Goal: Task Accomplishment & Management: Use online tool/utility

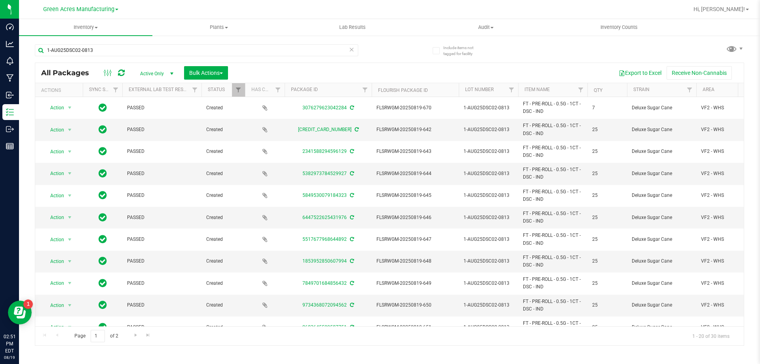
click at [543, 60] on div "1-AUG25DSC02-0813 All Packages Active Only Active Only Lab Samples Locked All E…" at bounding box center [389, 191] width 709 height 309
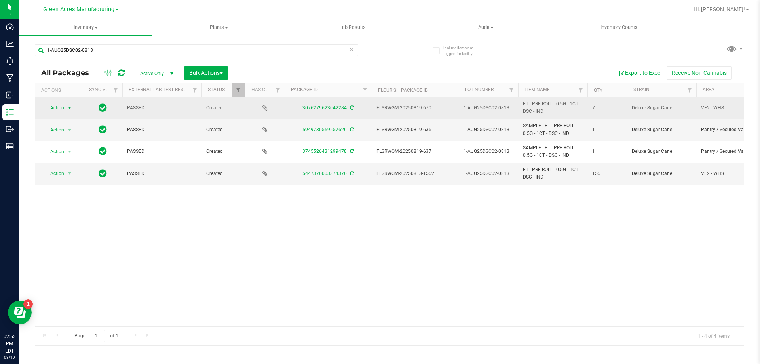
click at [61, 106] on span "Action" at bounding box center [53, 107] width 21 height 11
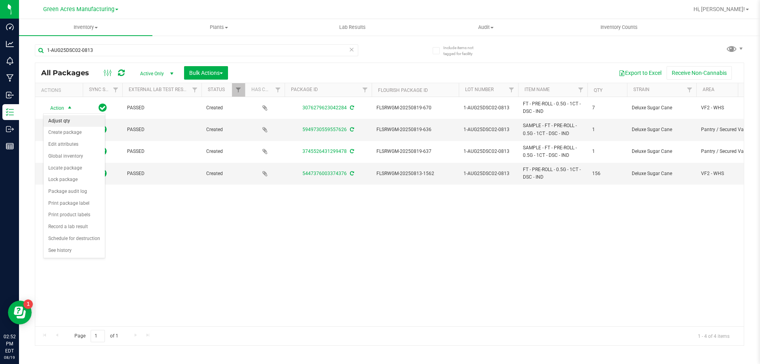
click at [70, 124] on li "Adjust qty" at bounding box center [74, 121] width 61 height 12
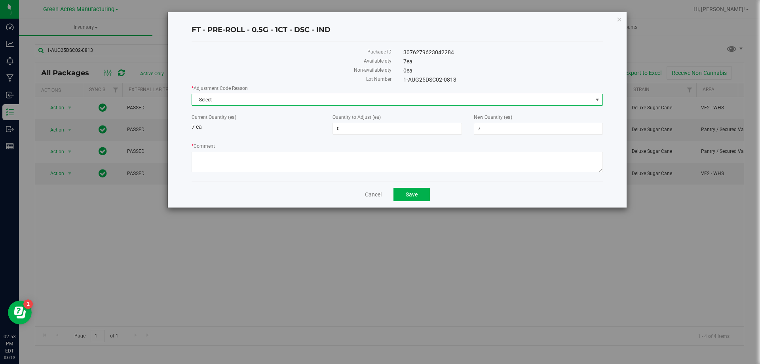
click at [372, 99] on span "Select" at bounding box center [392, 99] width 401 height 11
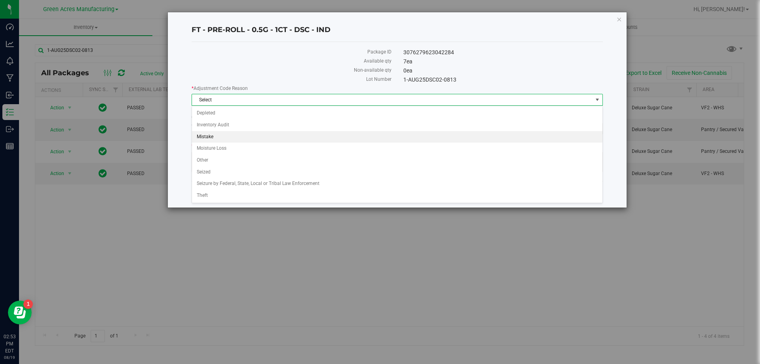
click at [216, 137] on li "Mistake" at bounding box center [397, 137] width 410 height 12
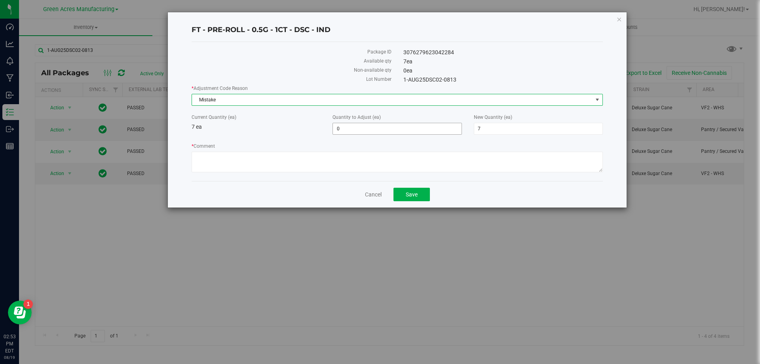
click at [393, 129] on span "0 0" at bounding box center [396, 129] width 129 height 12
type input "-7"
type input "0"
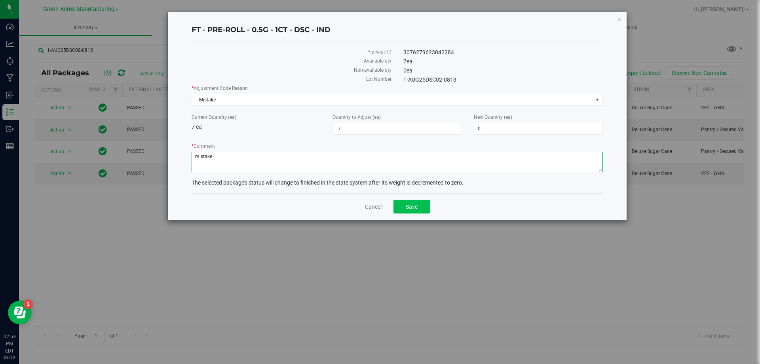
type textarea "mistake"
click at [416, 210] on button "Save" at bounding box center [411, 206] width 36 height 13
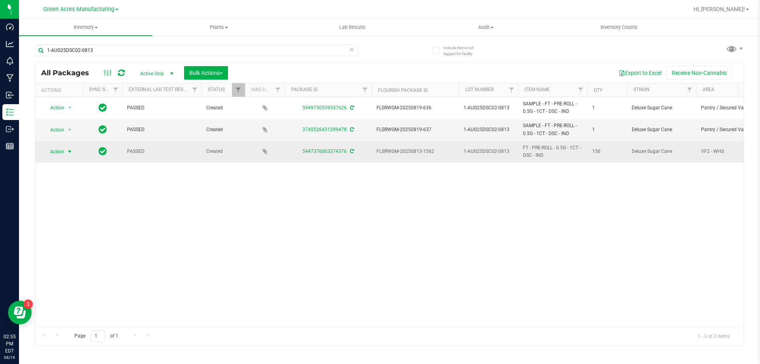
click at [63, 152] on span "Action" at bounding box center [53, 151] width 21 height 11
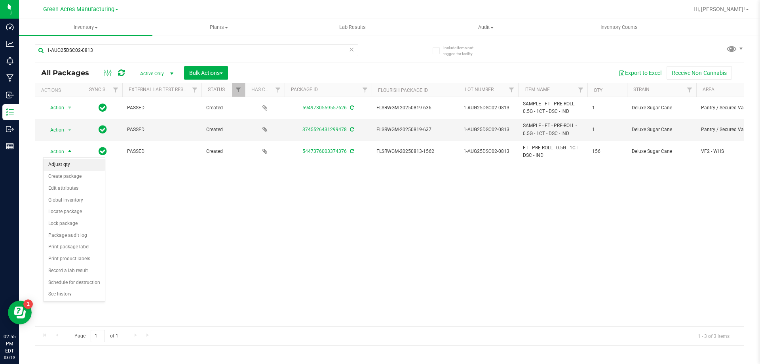
click at [59, 159] on li "Adjust qty" at bounding box center [74, 165] width 61 height 12
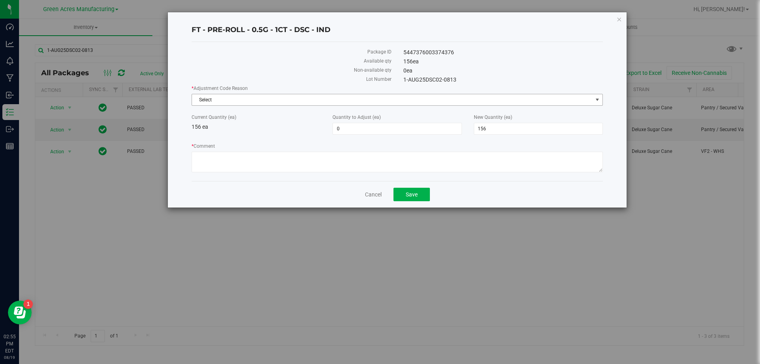
click at [362, 103] on span "Select" at bounding box center [392, 99] width 401 height 11
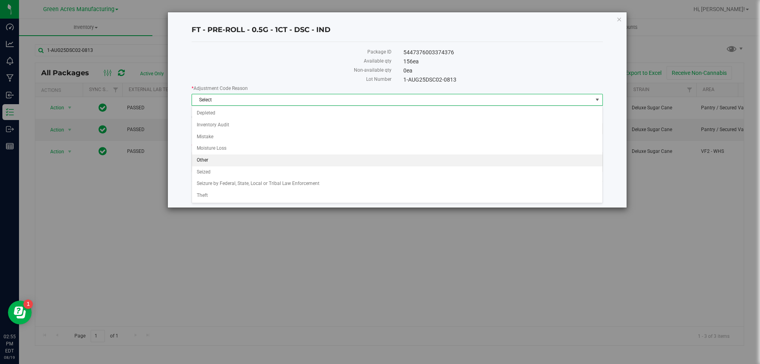
click at [213, 163] on li "Other" at bounding box center [397, 160] width 410 height 12
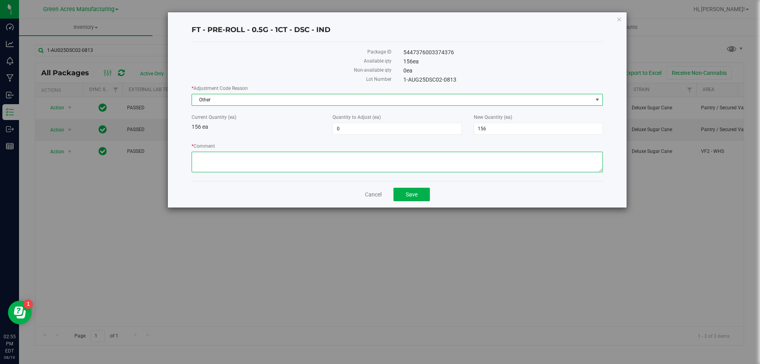
click at [219, 158] on textarea "* Comment" at bounding box center [397, 162] width 411 height 21
click at [348, 127] on span "0 0" at bounding box center [396, 129] width 129 height 12
click at [364, 127] on span at bounding box center [396, 129] width 129 height 12
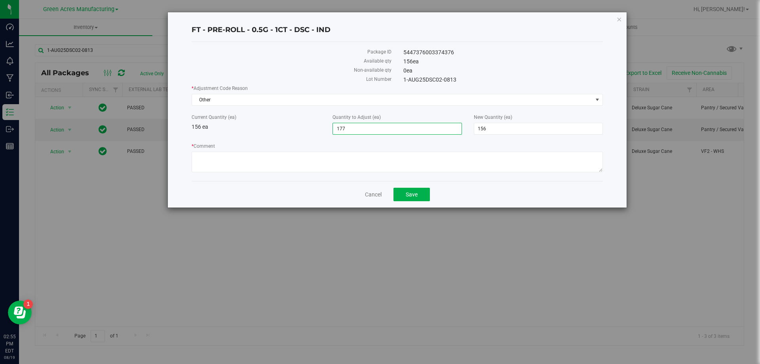
type input "1776"
type input "1,776"
type input "1,932"
click at [296, 167] on textarea "* Comment" at bounding box center [397, 162] width 411 height 21
type textarea "mistake."
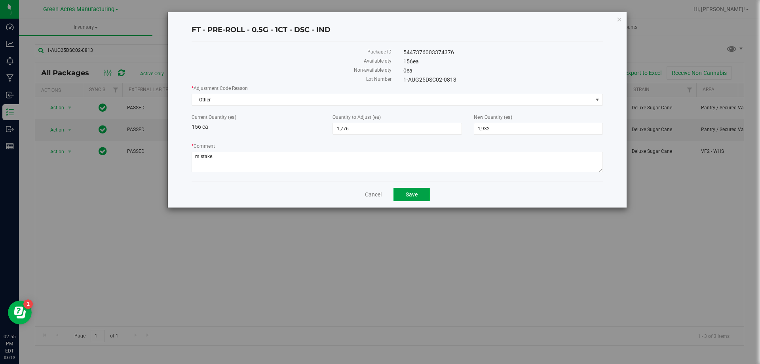
click at [413, 199] on button "Save" at bounding box center [411, 194] width 36 height 13
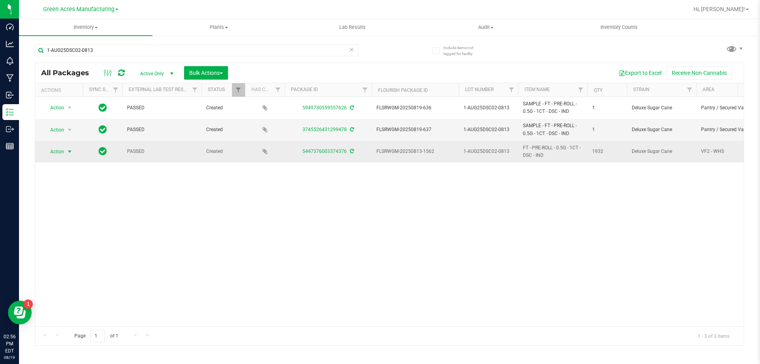
click at [61, 154] on span "Action" at bounding box center [53, 151] width 21 height 11
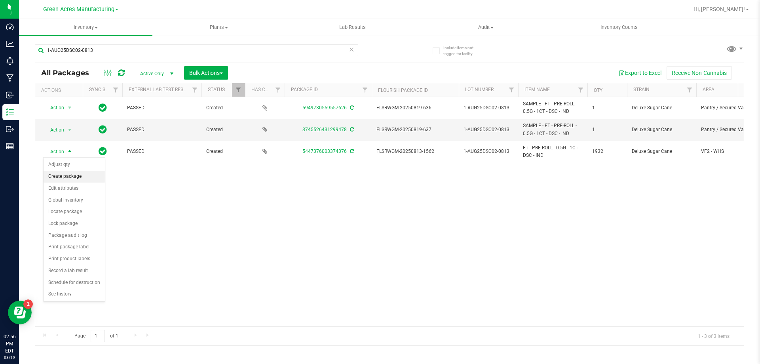
click at [76, 180] on li "Create package" at bounding box center [74, 177] width 61 height 12
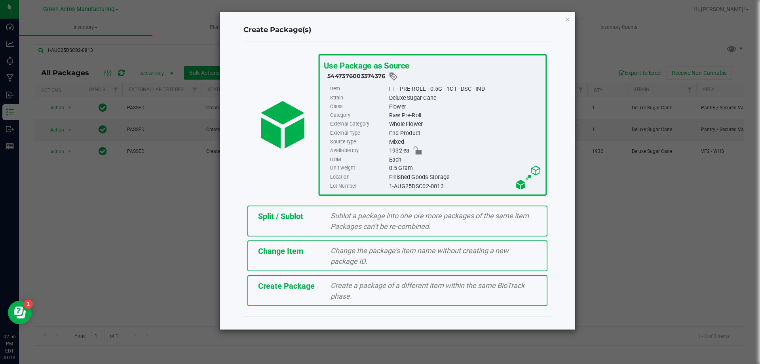
click at [281, 220] on span "Split / Sublot" at bounding box center [280, 215] width 45 height 9
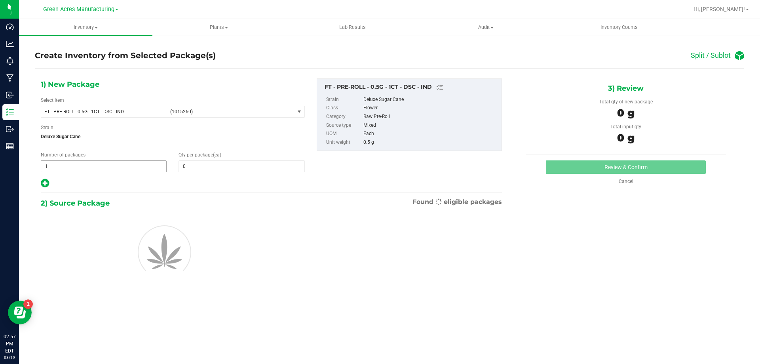
click at [109, 168] on span "1 1" at bounding box center [104, 166] width 126 height 12
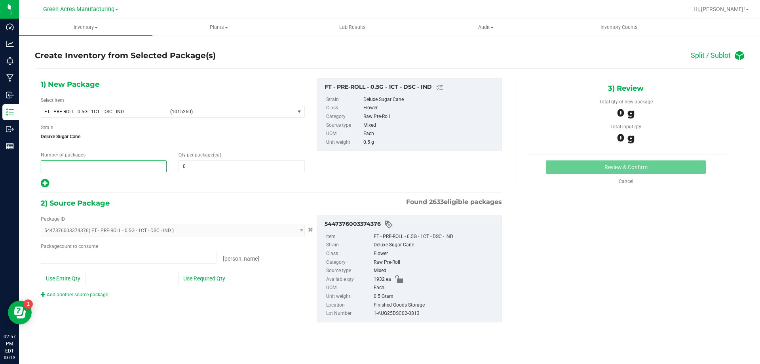
type input "0 ea"
type input "77"
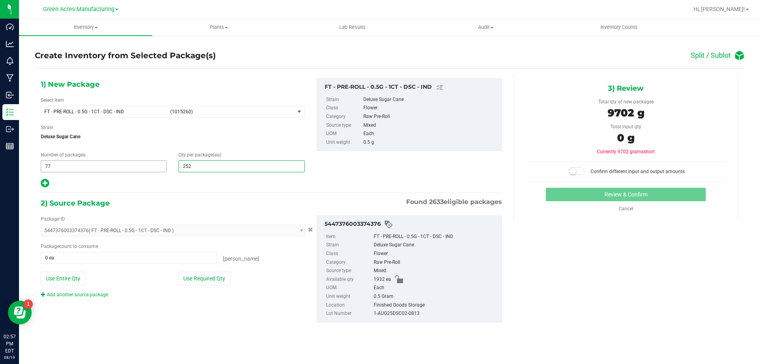
type input "25"
click at [44, 186] on icon at bounding box center [45, 183] width 8 height 10
type input "25"
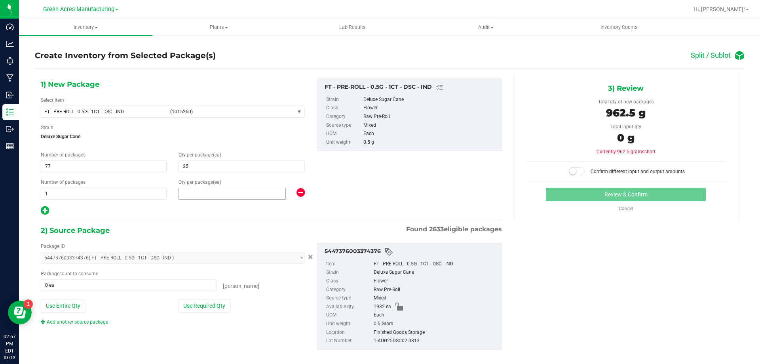
click at [186, 196] on span at bounding box center [232, 194] width 107 height 12
type input "7"
click at [212, 303] on button "Use Required Qty" at bounding box center [204, 305] width 52 height 13
type input "1932 ea"
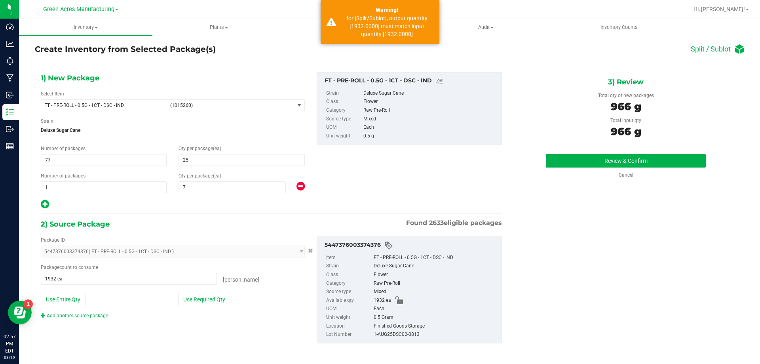
scroll to position [8, 0]
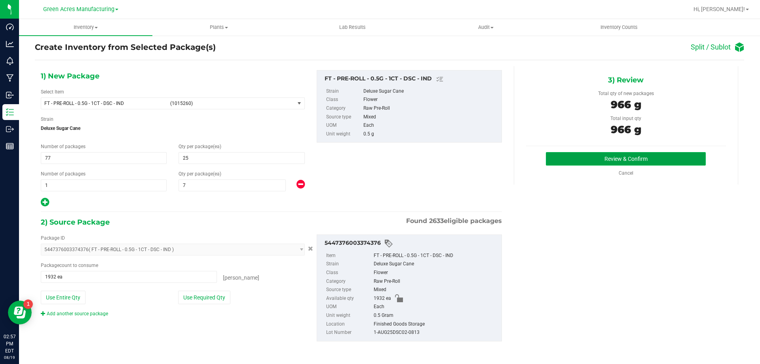
click at [583, 159] on button "Review & Confirm" at bounding box center [626, 158] width 160 height 13
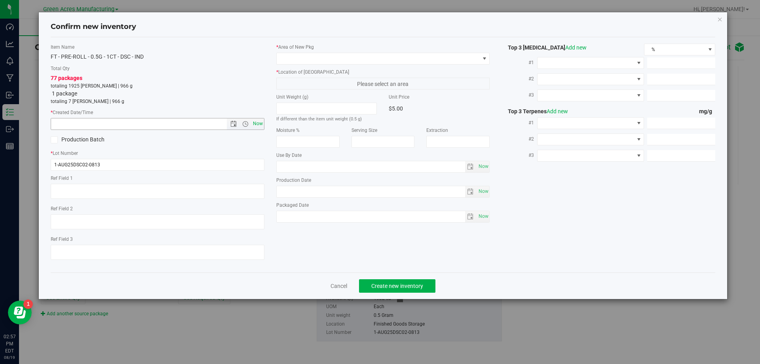
click at [260, 124] on span "Now" at bounding box center [257, 123] width 13 height 11
type input "8/19/2025 2:57 PM"
click at [409, 58] on span at bounding box center [378, 58] width 203 height 11
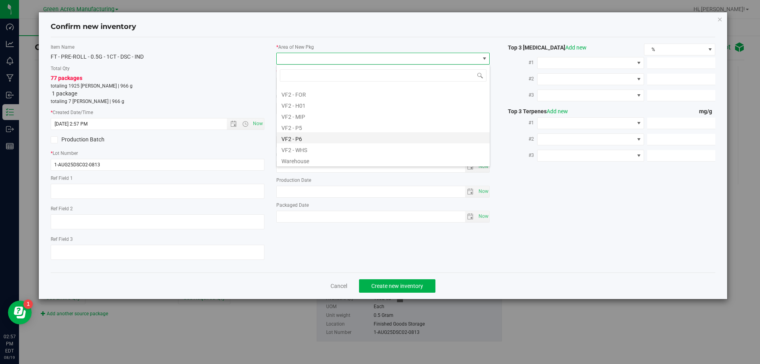
scroll to position [397, 0]
click at [312, 144] on li "VF2 - WHS" at bounding box center [383, 147] width 213 height 11
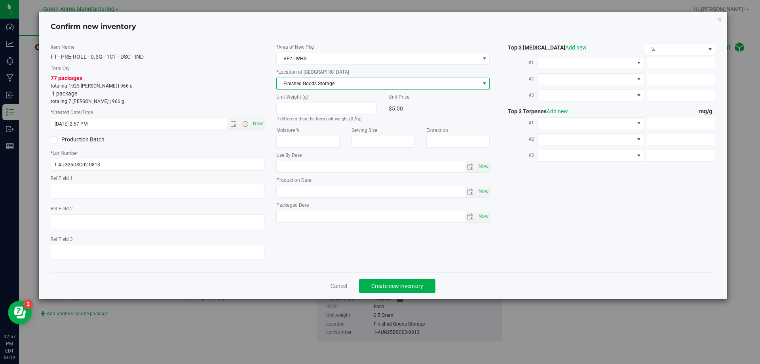
click at [332, 82] on span "Finished Goods Storage" at bounding box center [378, 83] width 203 height 11
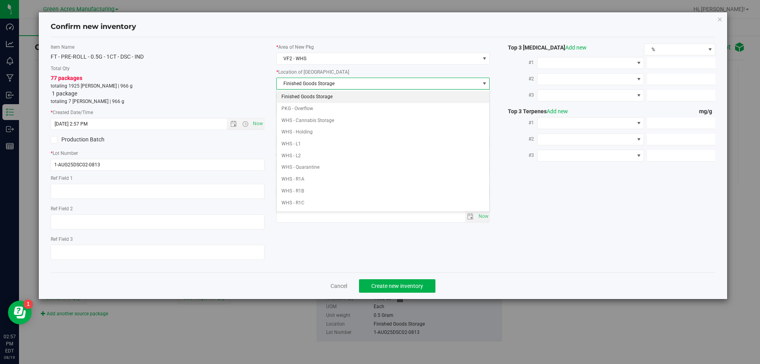
click at [336, 92] on li "Finished Goods Storage" at bounding box center [383, 97] width 213 height 12
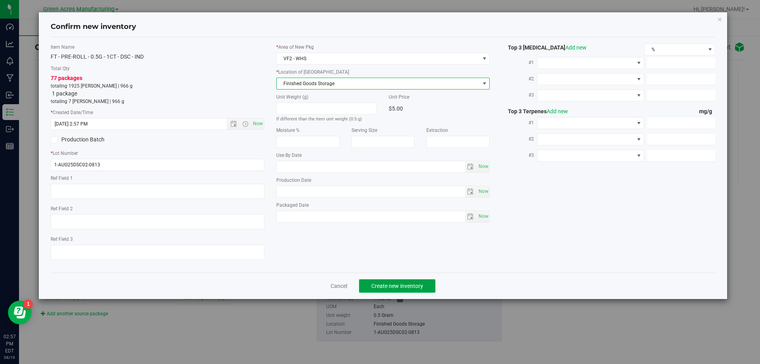
click at [379, 286] on span "Create new inventory" at bounding box center [397, 286] width 52 height 6
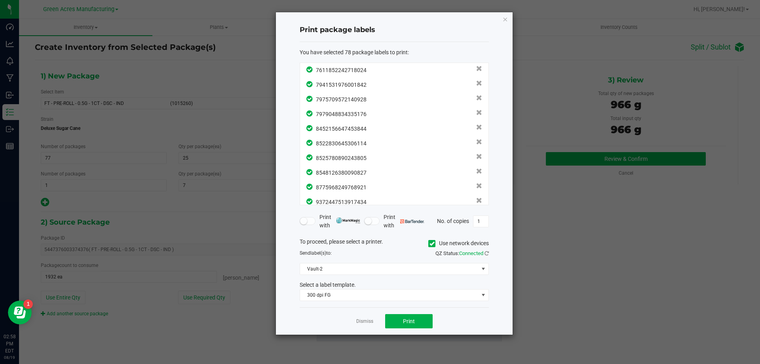
scroll to position [1007, 0]
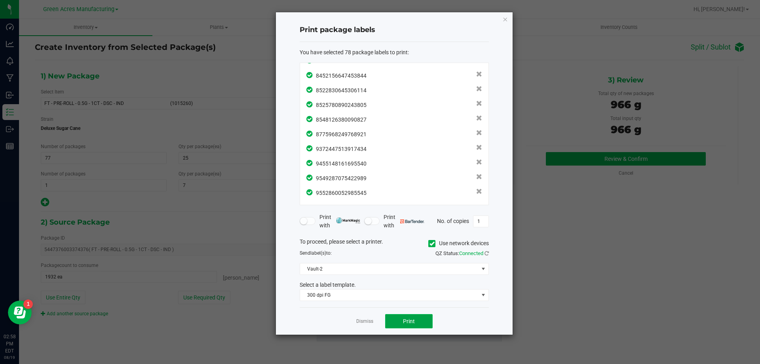
click at [418, 318] on button "Print" at bounding box center [408, 321] width 47 height 14
click at [364, 321] on link "Dismiss" at bounding box center [364, 321] width 17 height 7
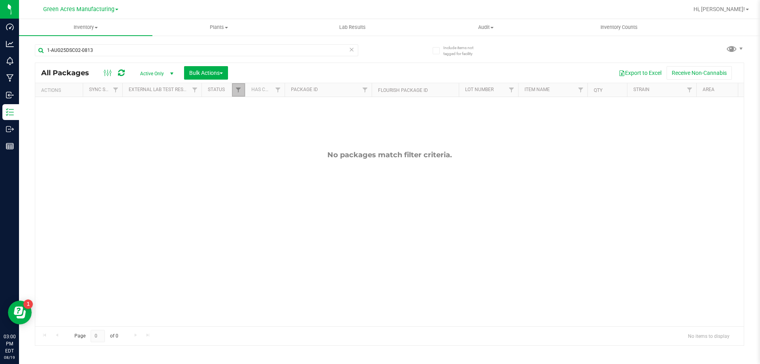
click at [237, 85] on link "Filter" at bounding box center [238, 89] width 13 height 13
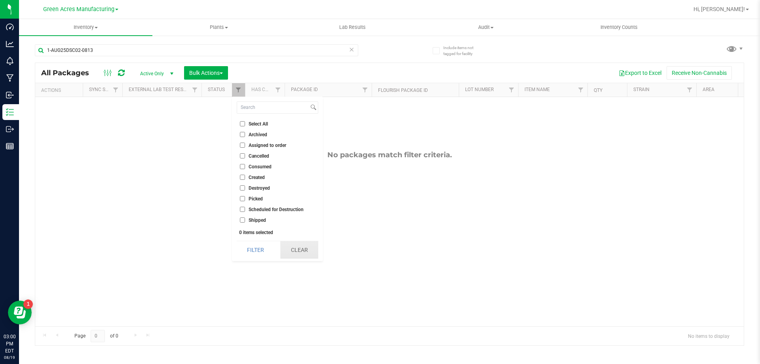
click at [307, 247] on button "Clear" at bounding box center [299, 249] width 38 height 17
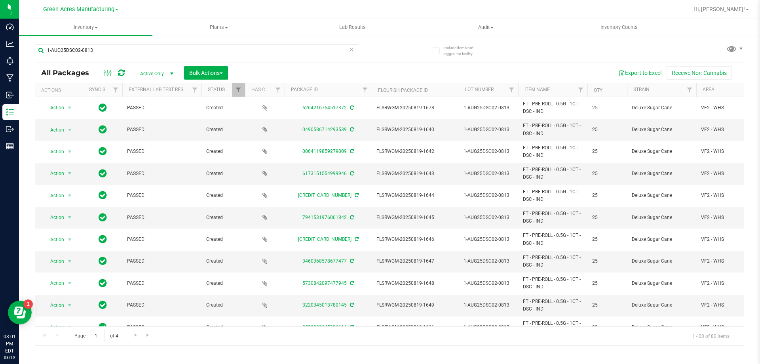
click at [614, 92] on th "Qty" at bounding box center [607, 90] width 40 height 14
click at [611, 93] on span at bounding box center [608, 90] width 6 height 6
